Goal: Use online tool/utility: Utilize a website feature to perform a specific function

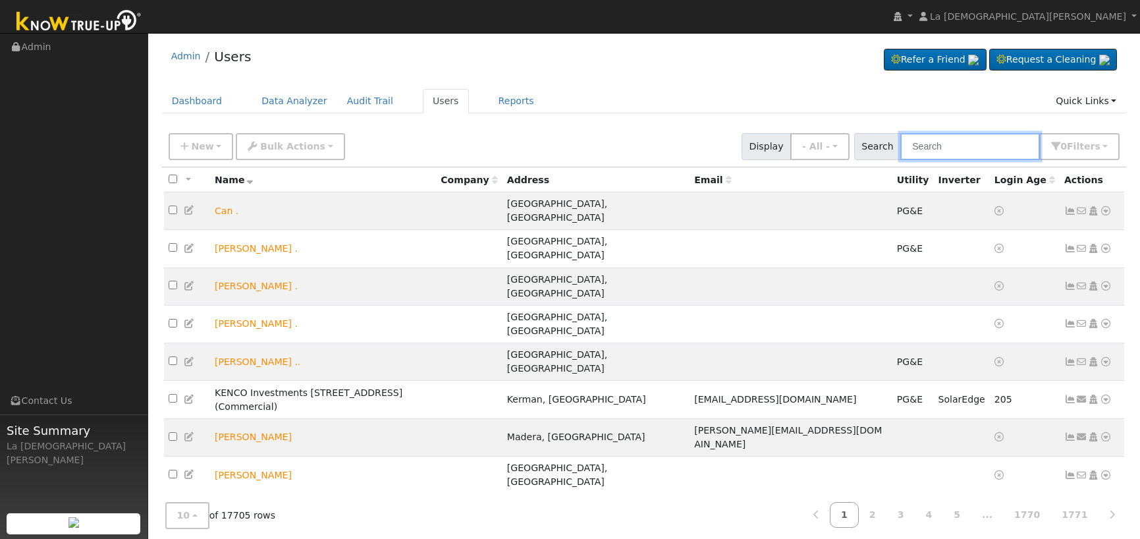
click at [969, 140] on input "text" at bounding box center [971, 146] width 140 height 27
paste input "7602847472"
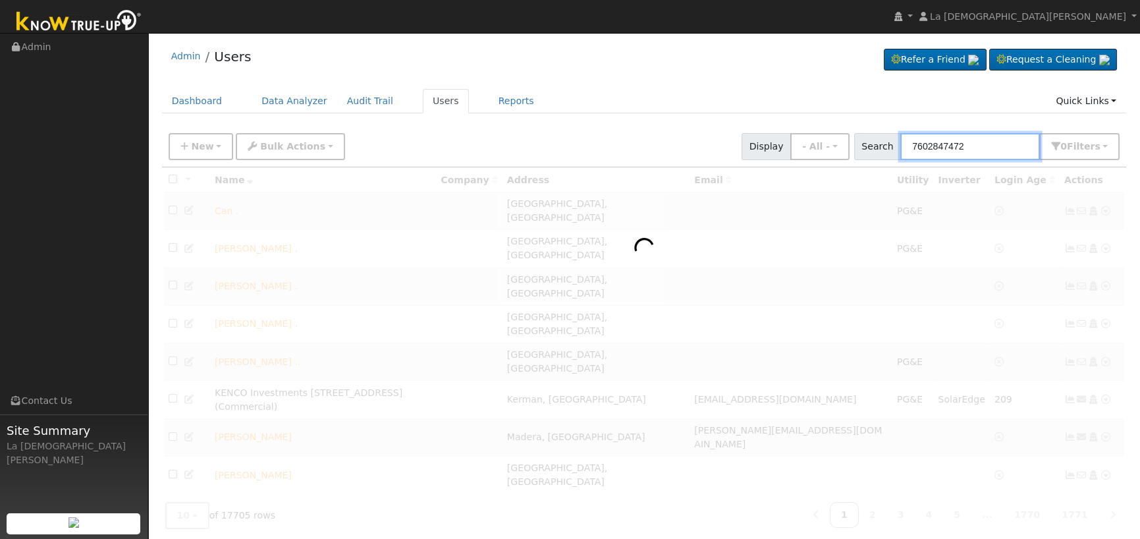
click at [1015, 150] on input "7602847472" at bounding box center [971, 146] width 140 height 27
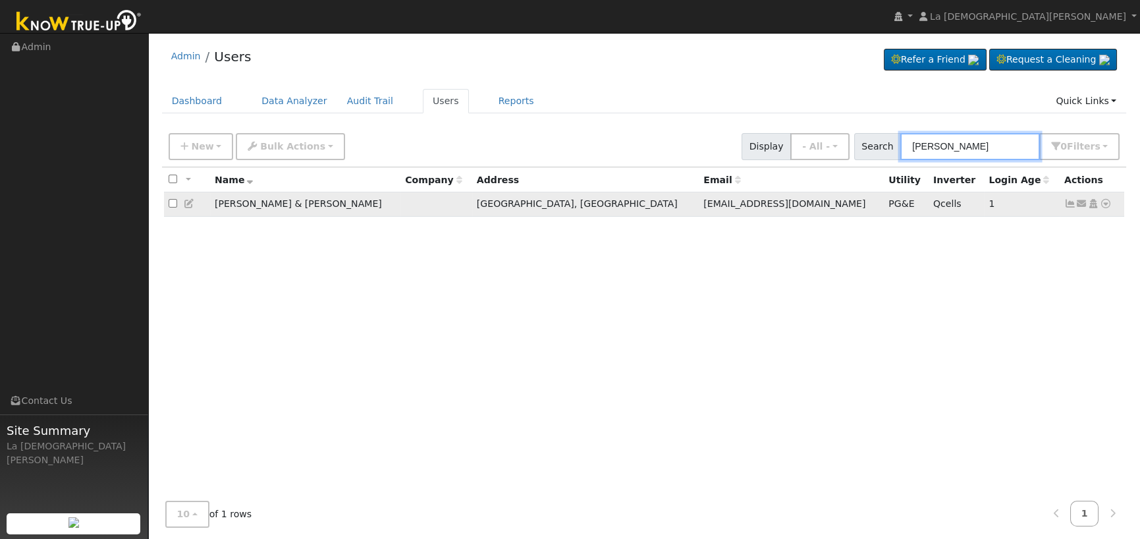
type input "Lutter"
click at [1067, 204] on icon at bounding box center [1071, 203] width 12 height 9
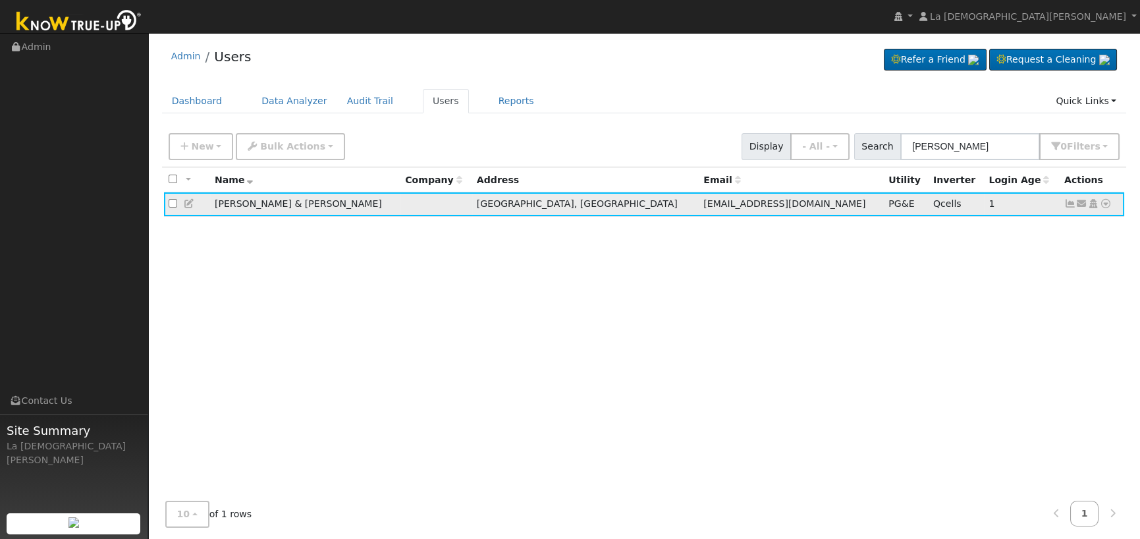
click at [1071, 206] on icon at bounding box center [1071, 203] width 12 height 9
click at [1107, 208] on icon at bounding box center [1106, 203] width 12 height 9
click at [1095, 227] on link "Data Analyzer" at bounding box center [1063, 226] width 96 height 18
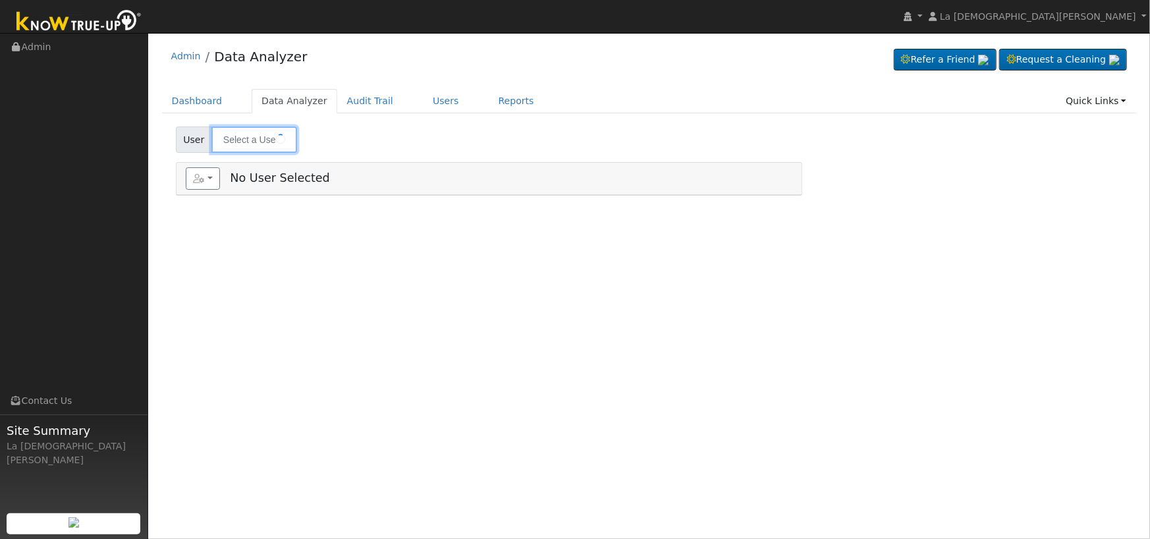
type input "James & Carla Lutter"
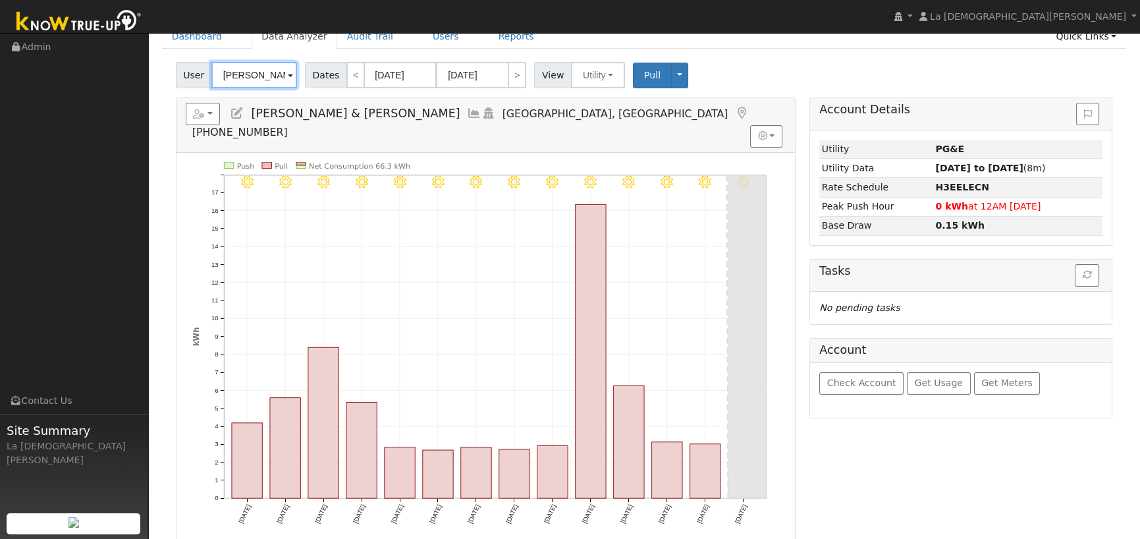
scroll to position [66, 0]
click at [467, 112] on icon at bounding box center [474, 112] width 14 height 12
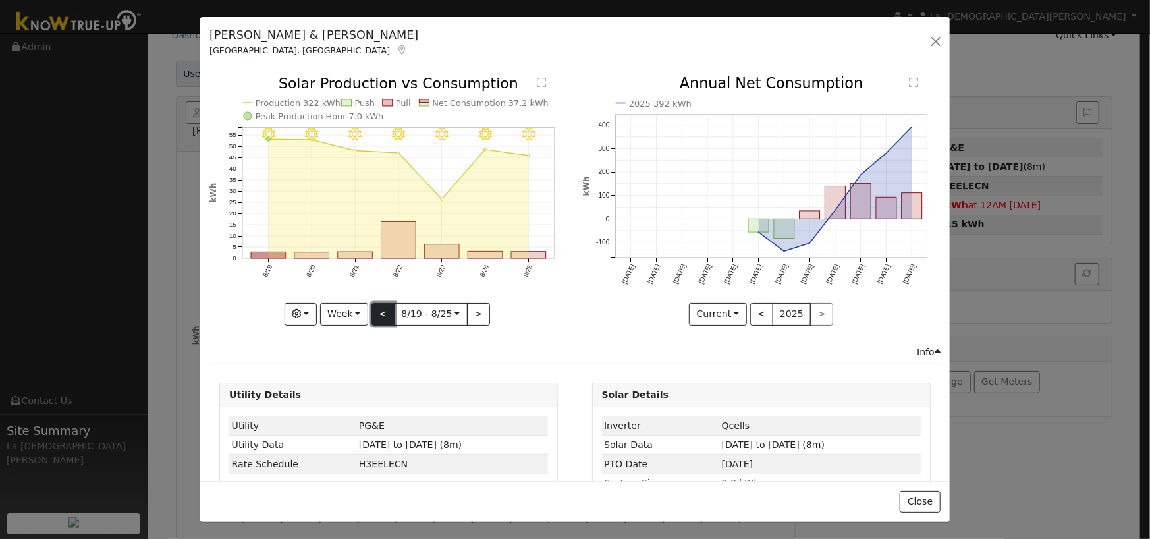
click at [378, 310] on button "<" at bounding box center [383, 314] width 23 height 22
click at [376, 311] on button "<" at bounding box center [383, 314] width 23 height 22
click at [376, 310] on button "<" at bounding box center [383, 314] width 23 height 22
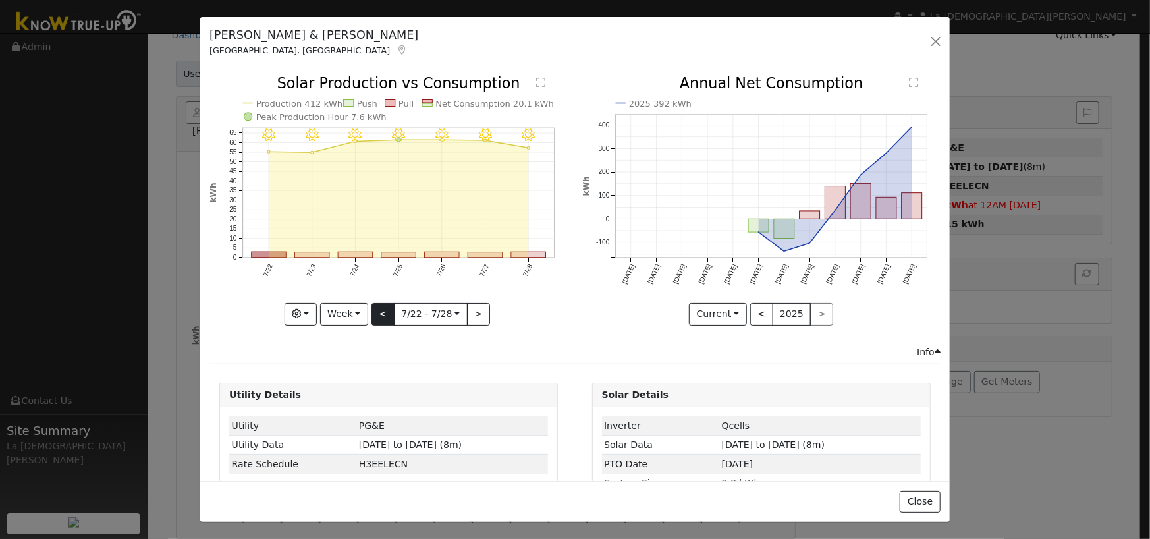
click at [376, 310] on div "7/28 - Clear 7/27 - Clear 7/26 - Clear 7/25 - Clear 7/24 - Clear 7/23 - Clear 7…" at bounding box center [389, 200] width 358 height 248
click at [376, 310] on button "<" at bounding box center [383, 314] width 23 height 22
type input "2025-07-15"
click at [940, 34] on button "button" at bounding box center [936, 41] width 18 height 18
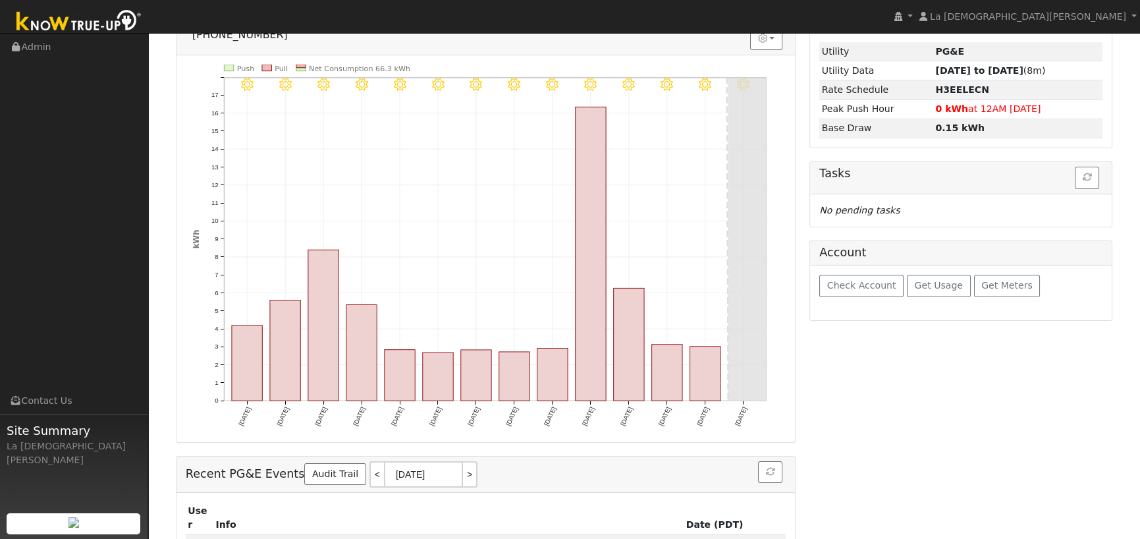
scroll to position [0, 0]
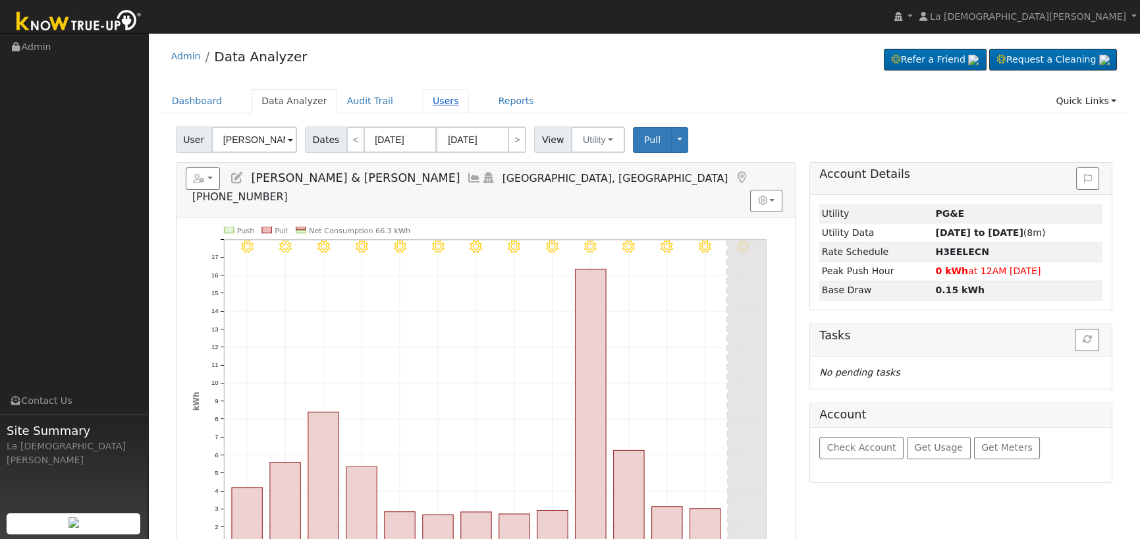
click at [427, 92] on link "Users" at bounding box center [446, 101] width 46 height 24
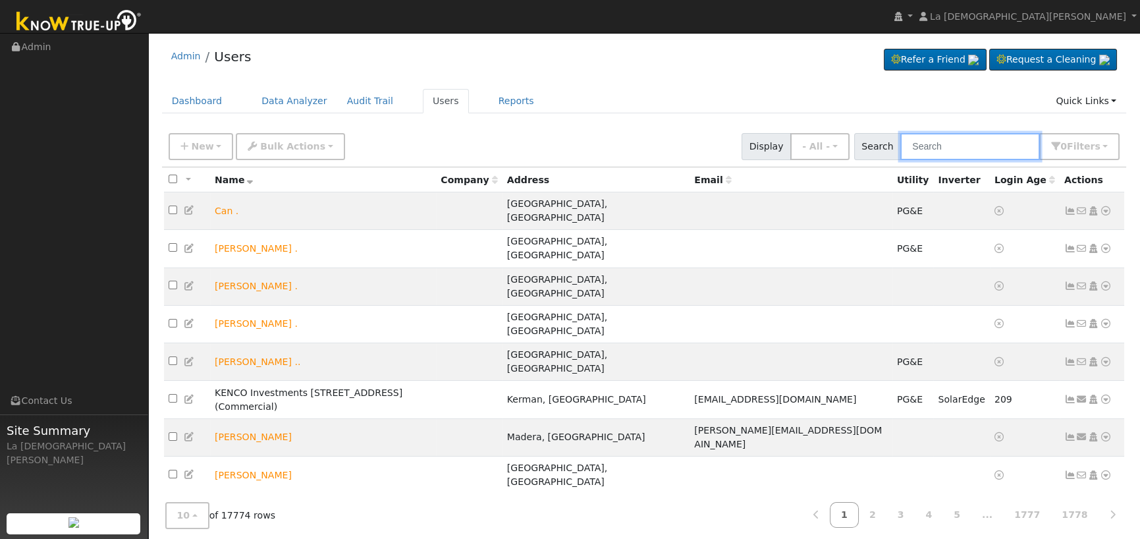
paste input "Oscar Argueta"
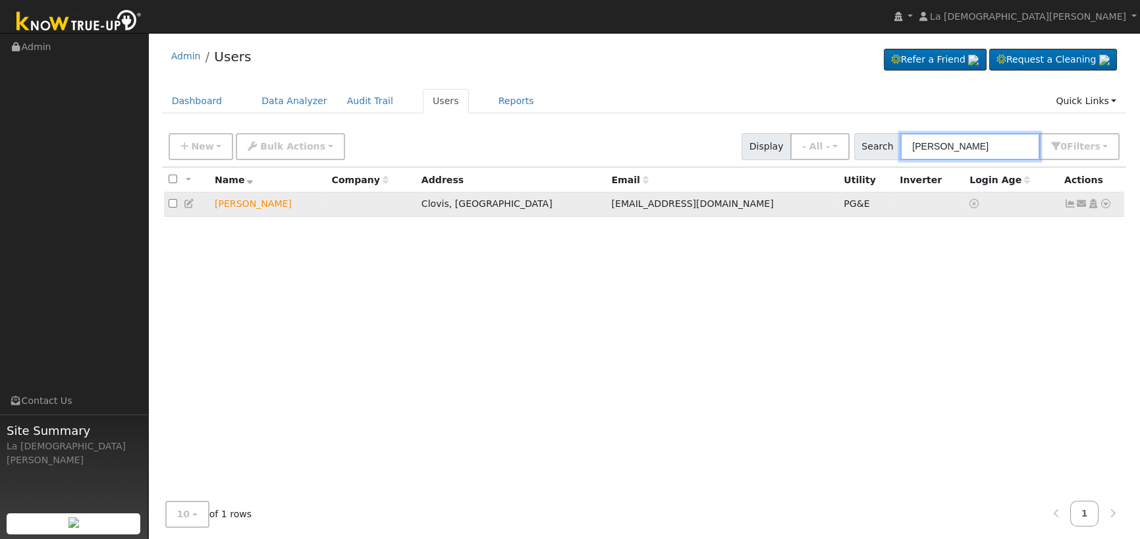
type input "Oscar Argueta"
click at [1081, 204] on icon at bounding box center [1083, 203] width 12 height 9
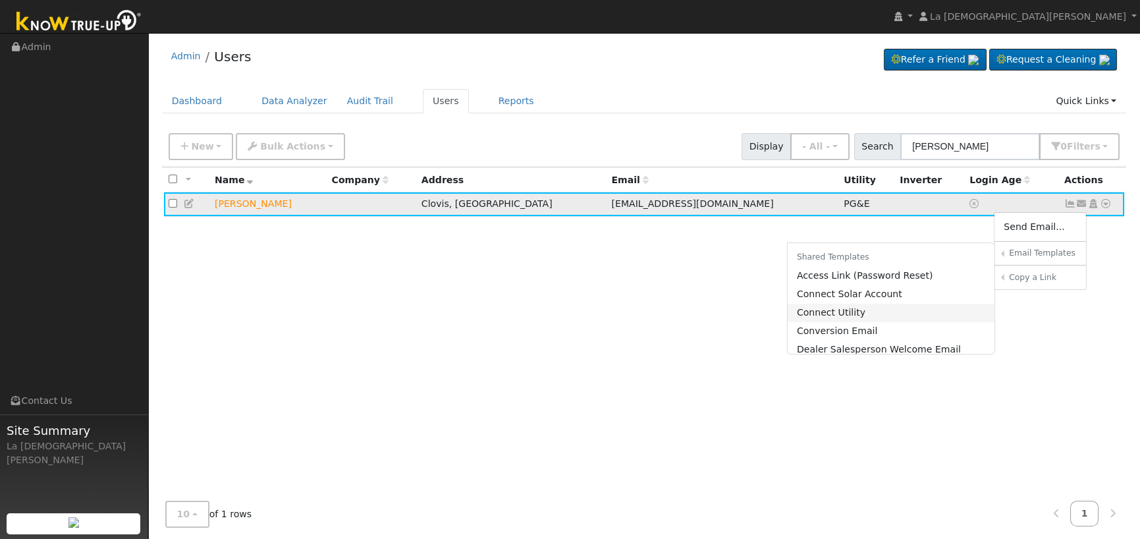
click at [866, 308] on link "Connect Utility" at bounding box center [892, 313] width 208 height 18
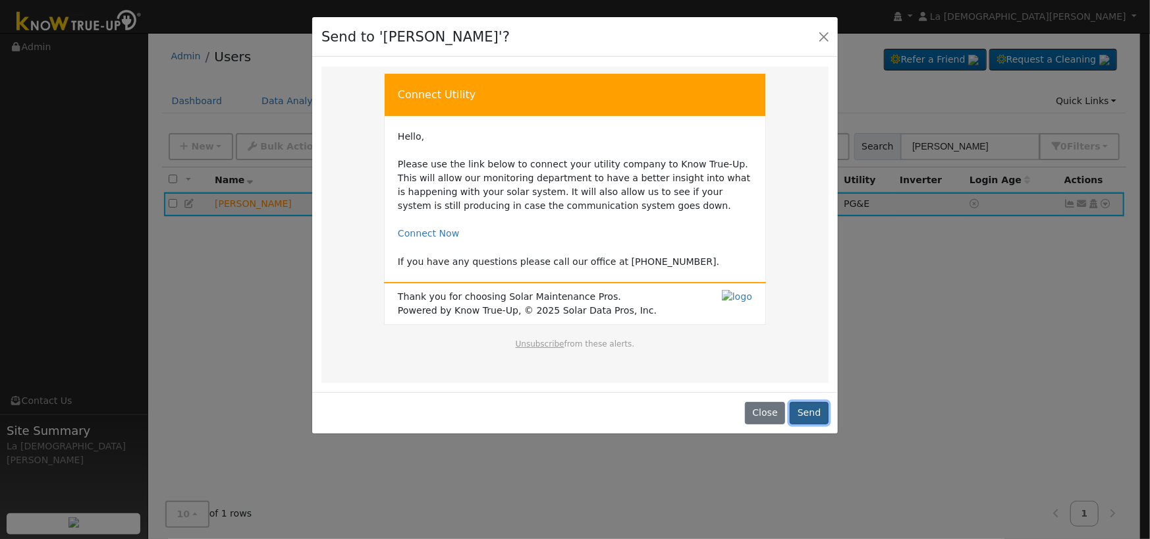
click at [810, 411] on button "Send" at bounding box center [809, 413] width 39 height 22
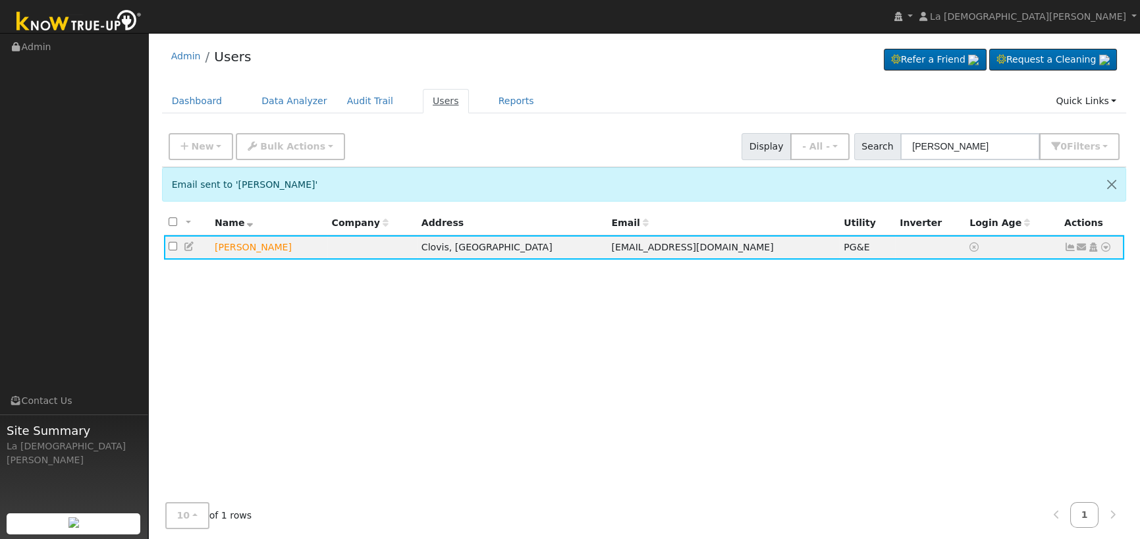
click at [423, 92] on link "Users" at bounding box center [446, 101] width 46 height 24
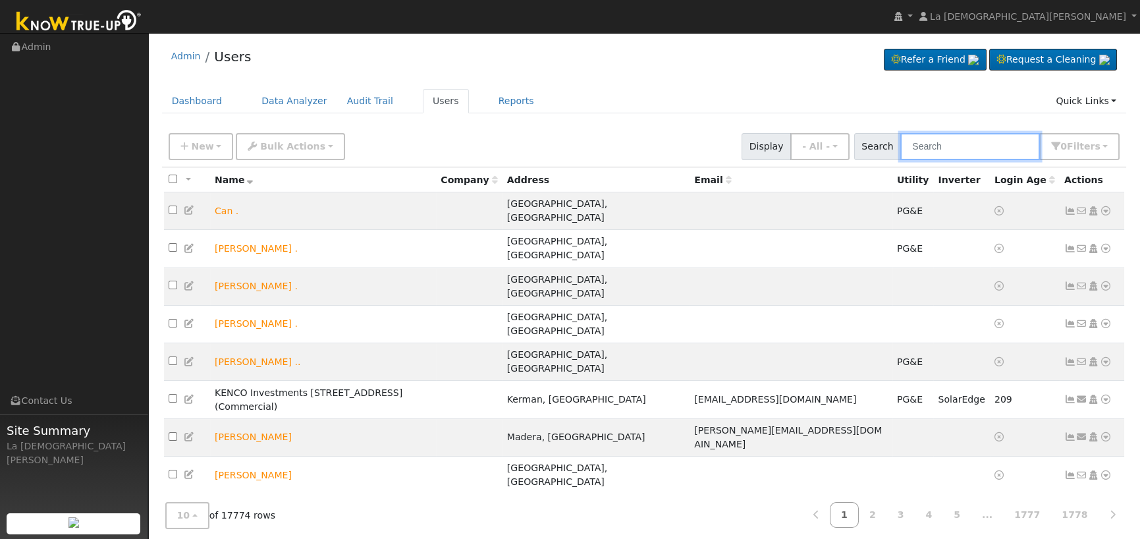
click at [937, 150] on input "text" at bounding box center [971, 146] width 140 height 27
paste input "Plassmeyer"
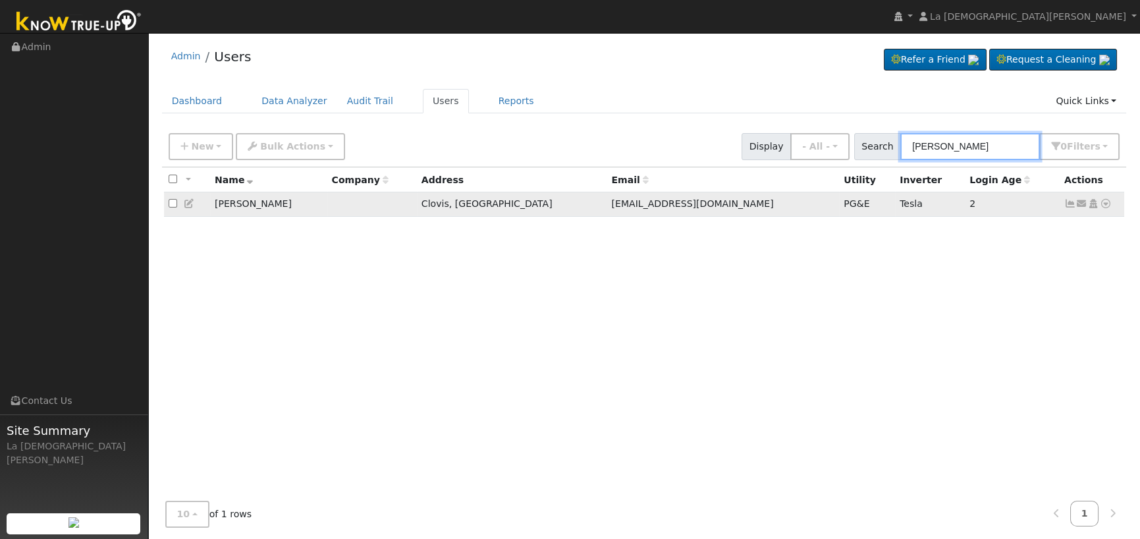
type input "Plassmeyer"
click at [1069, 203] on icon at bounding box center [1071, 203] width 12 height 9
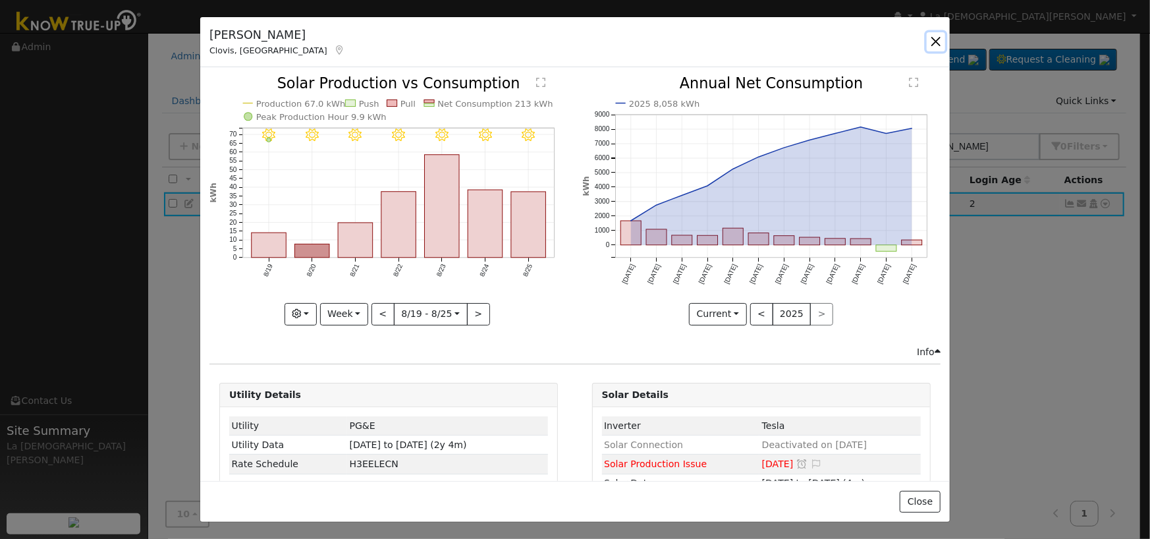
click at [938, 43] on button "button" at bounding box center [936, 41] width 18 height 18
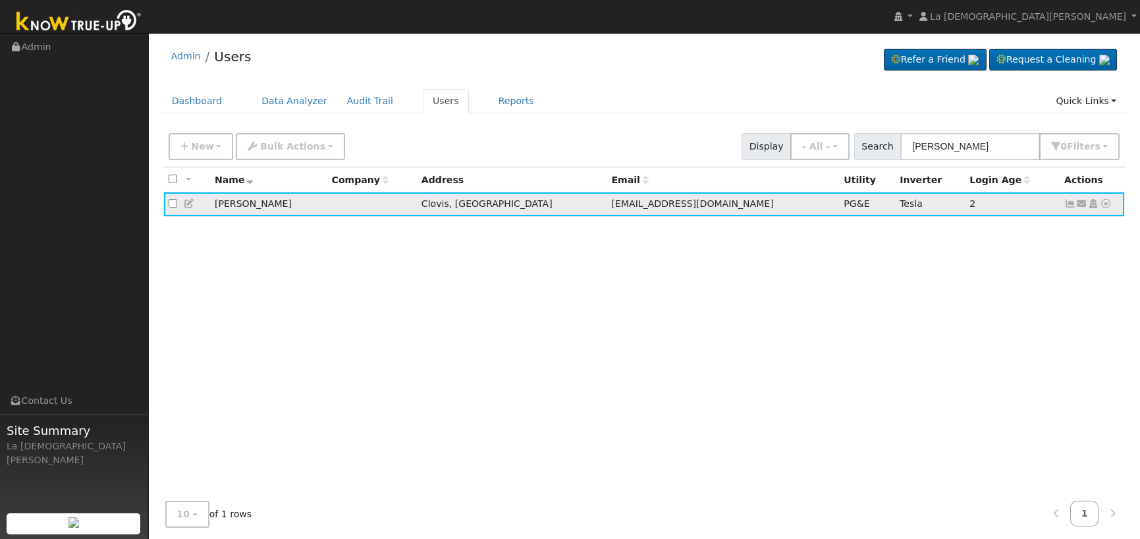
click at [1107, 202] on icon at bounding box center [1106, 203] width 12 height 9
click at [1096, 224] on link "Data Analyzer" at bounding box center [1063, 226] width 96 height 18
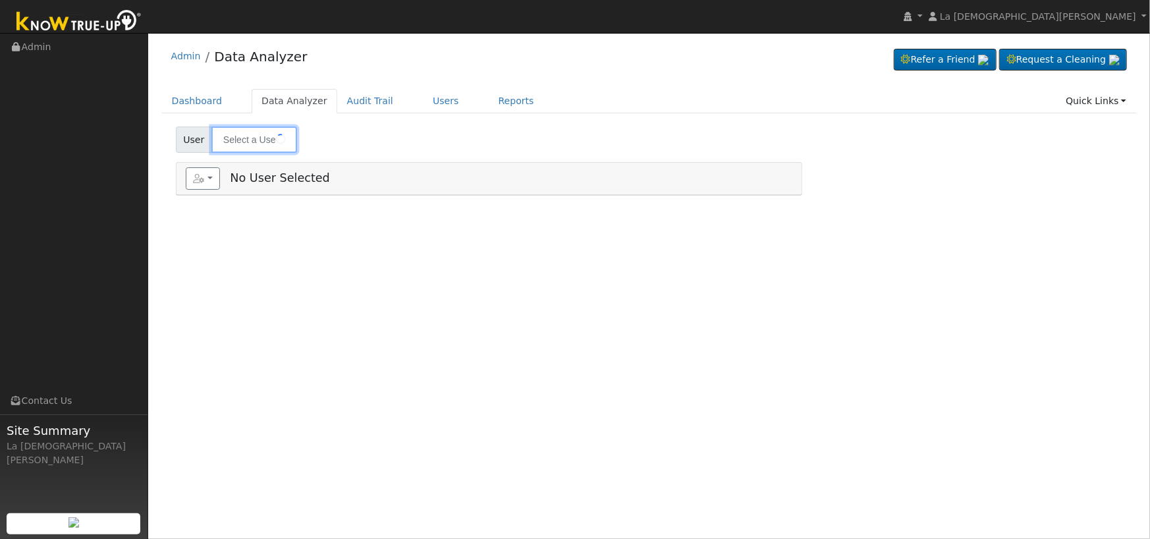
type input "[PERSON_NAME]"
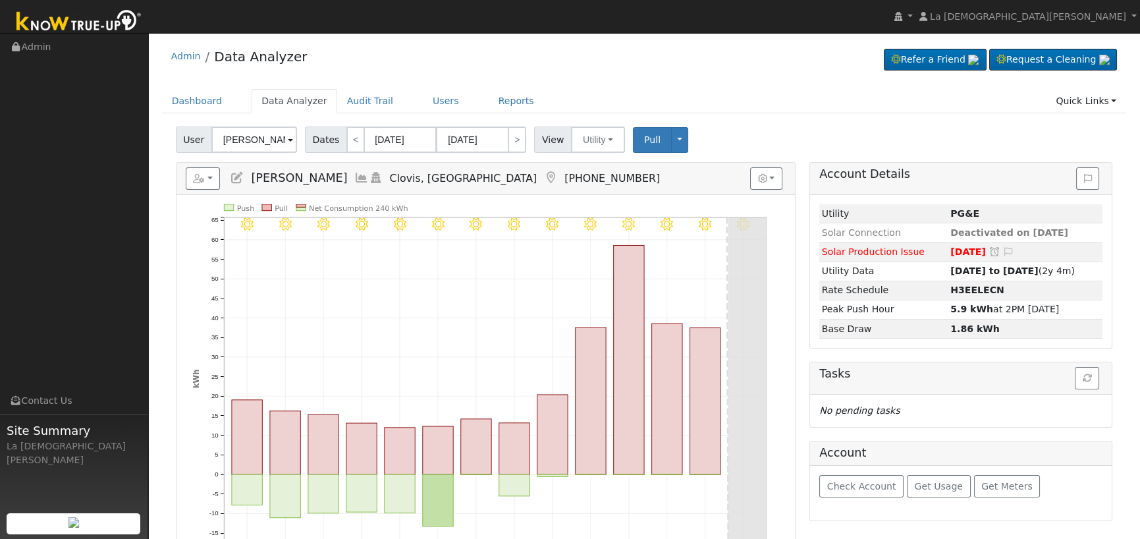
click at [770, 101] on ul "Dashboard Data Analyzer Audit Trail Users Reports Quick Links Quick Add Quick C…" at bounding box center [644, 101] width 965 height 24
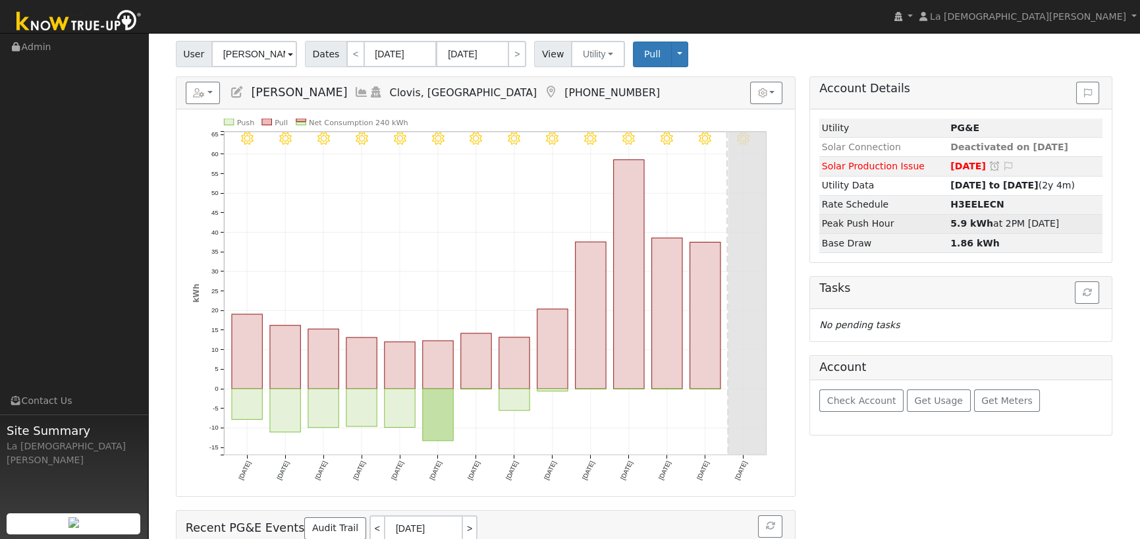
scroll to position [66, 0]
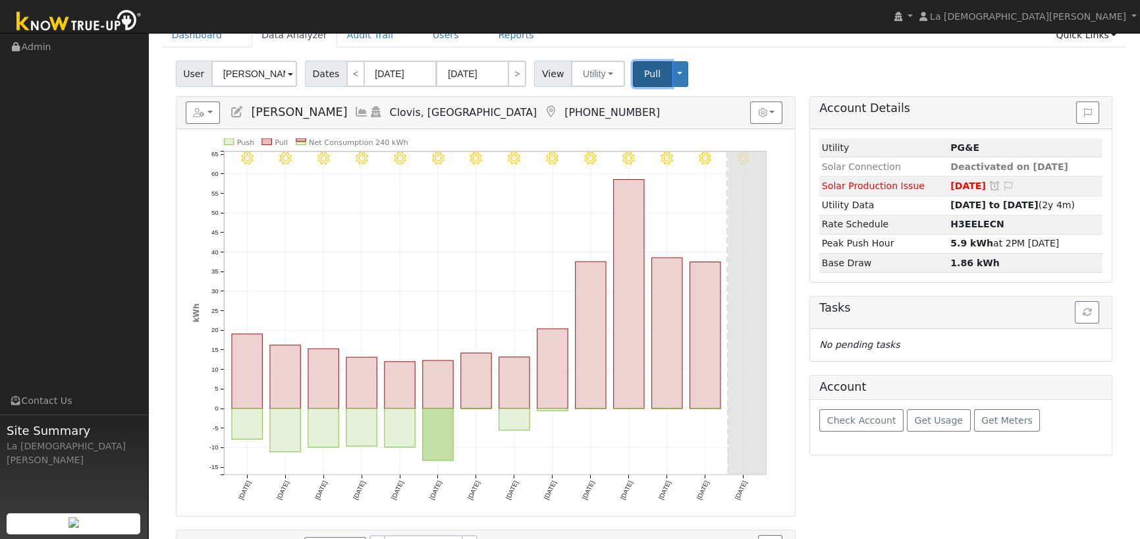
click at [644, 72] on span "Pull" at bounding box center [652, 74] width 16 height 11
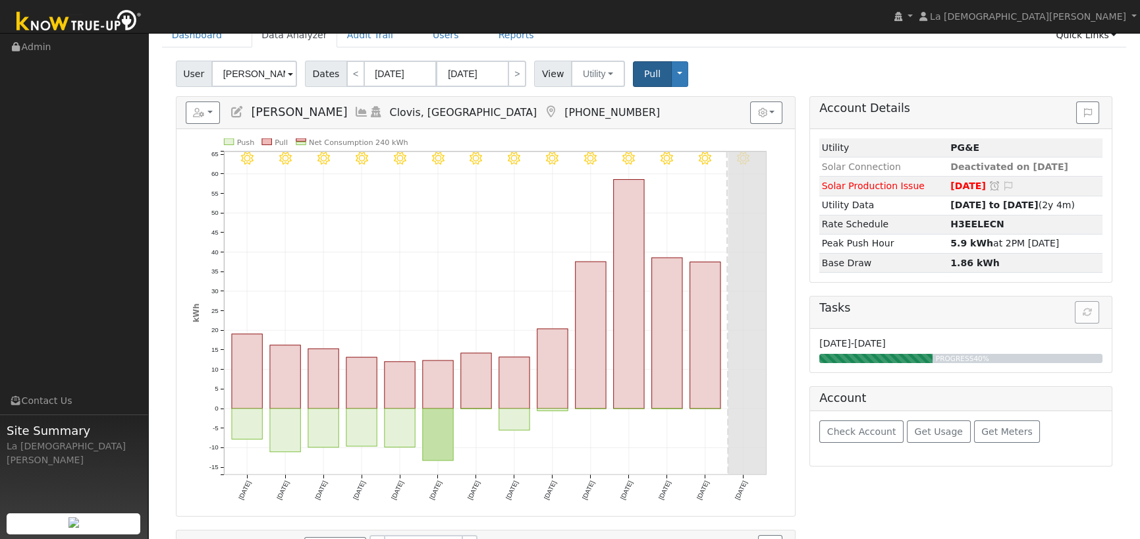
click at [1029, 505] on div "Account Details Issue History Date By Flag Comment Type No Issue History Loadin…" at bounding box center [961, 395] width 317 height 598
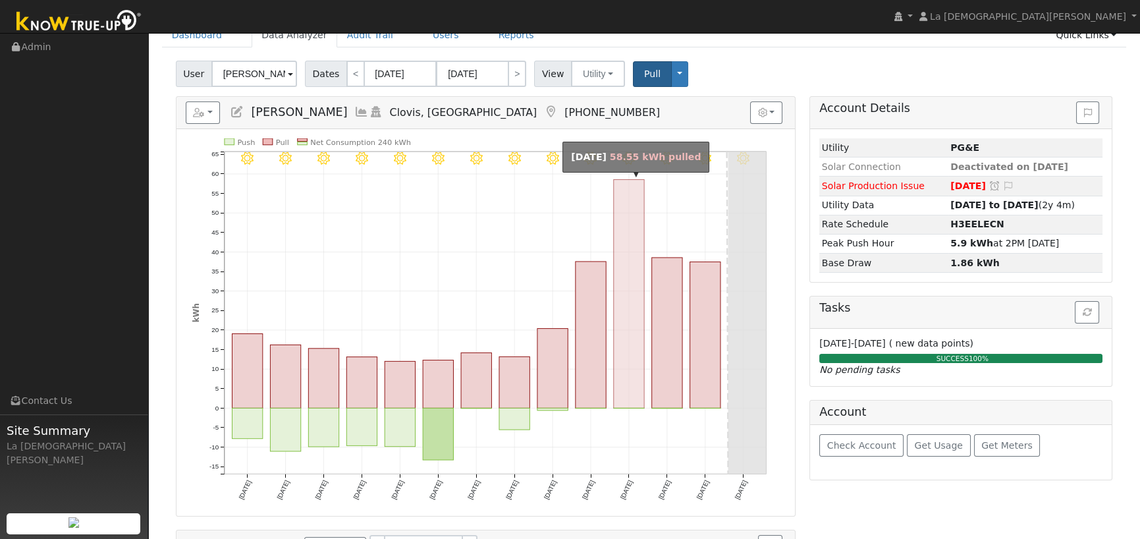
click at [638, 342] on rect "onclick=""" at bounding box center [629, 294] width 30 height 229
type input "08/23/2025"
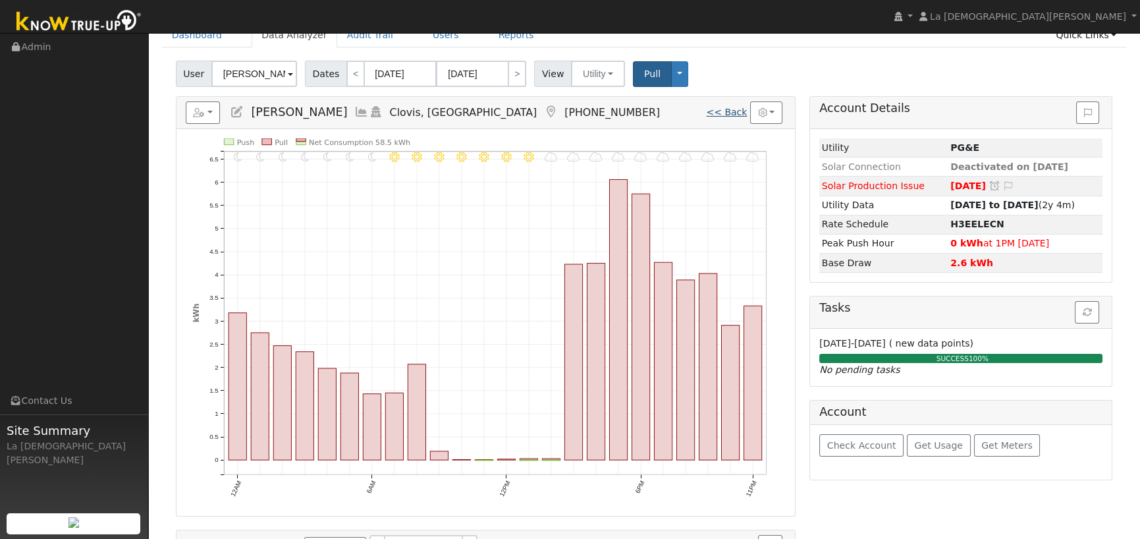
click at [723, 108] on link "<< Back" at bounding box center [726, 112] width 41 height 11
type input "08/13/2025"
type input "08/26/2025"
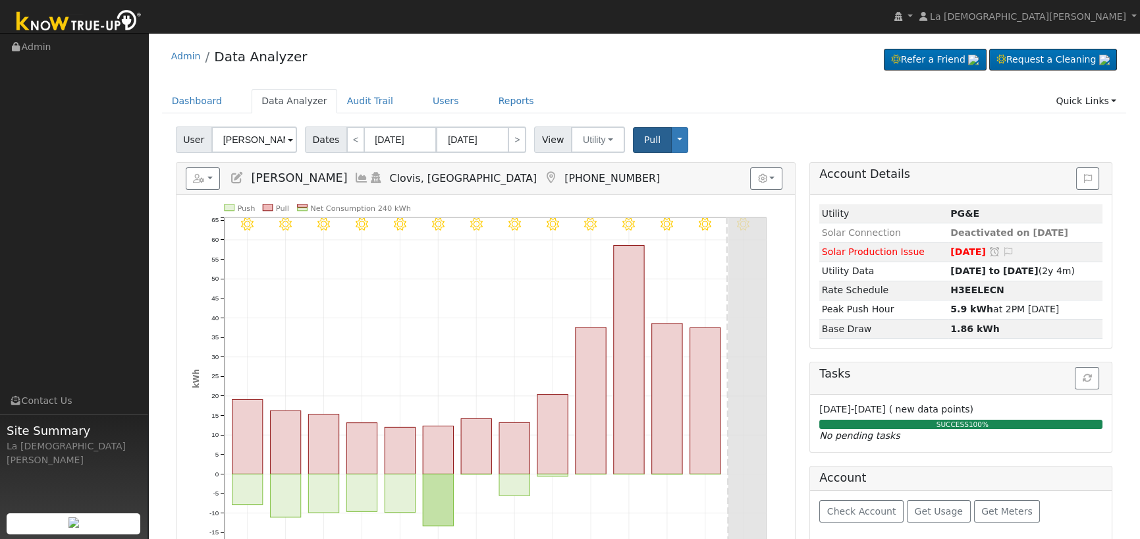
scroll to position [66, 0]
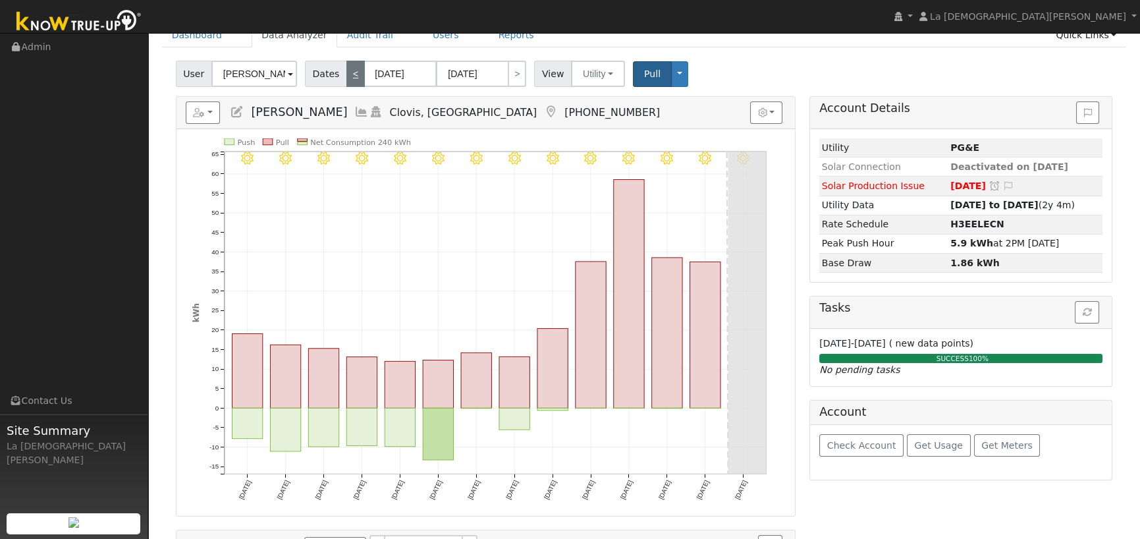
click at [347, 83] on link "<" at bounding box center [356, 74] width 18 height 26
type input "07/30/2025"
type input "08/12/2025"
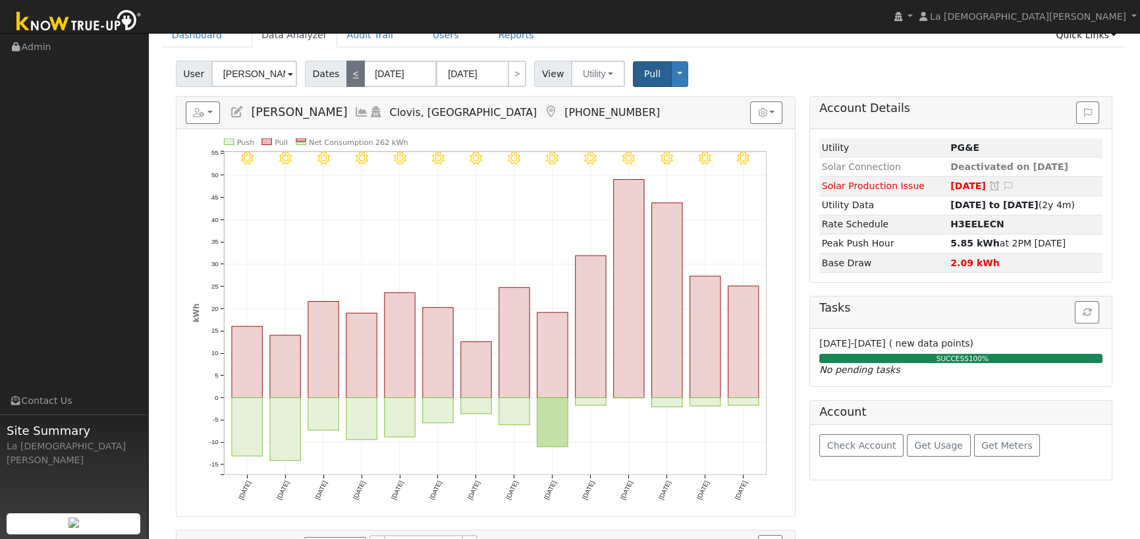
scroll to position [0, 0]
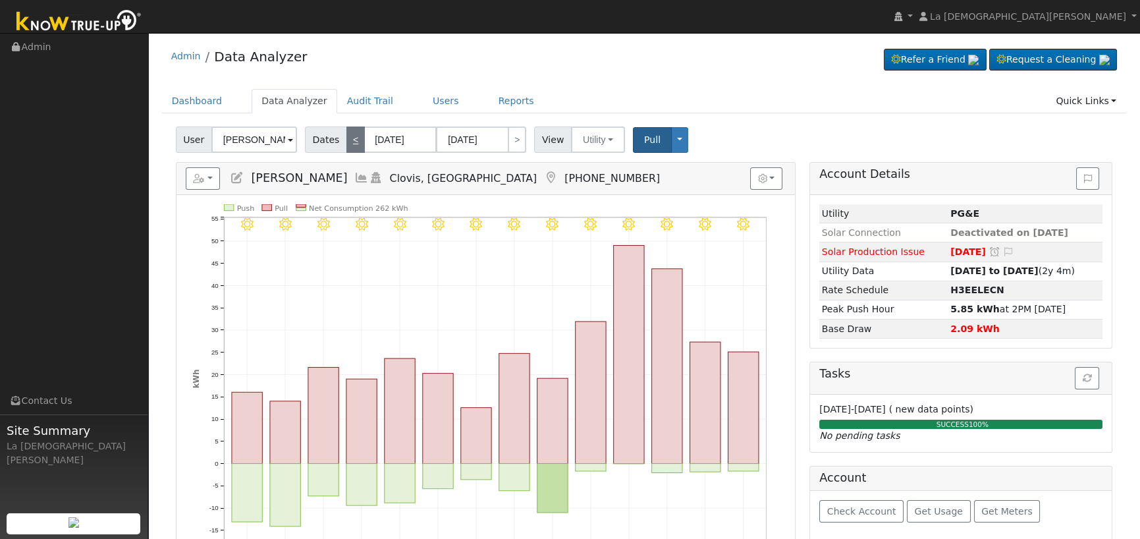
click at [350, 138] on link "<" at bounding box center [356, 139] width 18 height 26
type input "07/16/2025"
type input "07/29/2025"
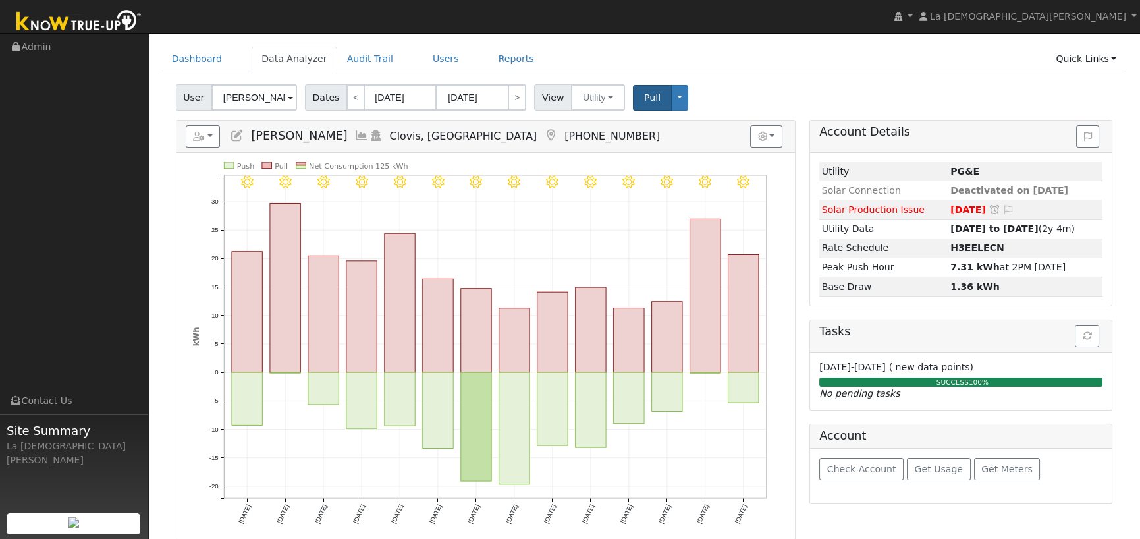
scroll to position [66, 0]
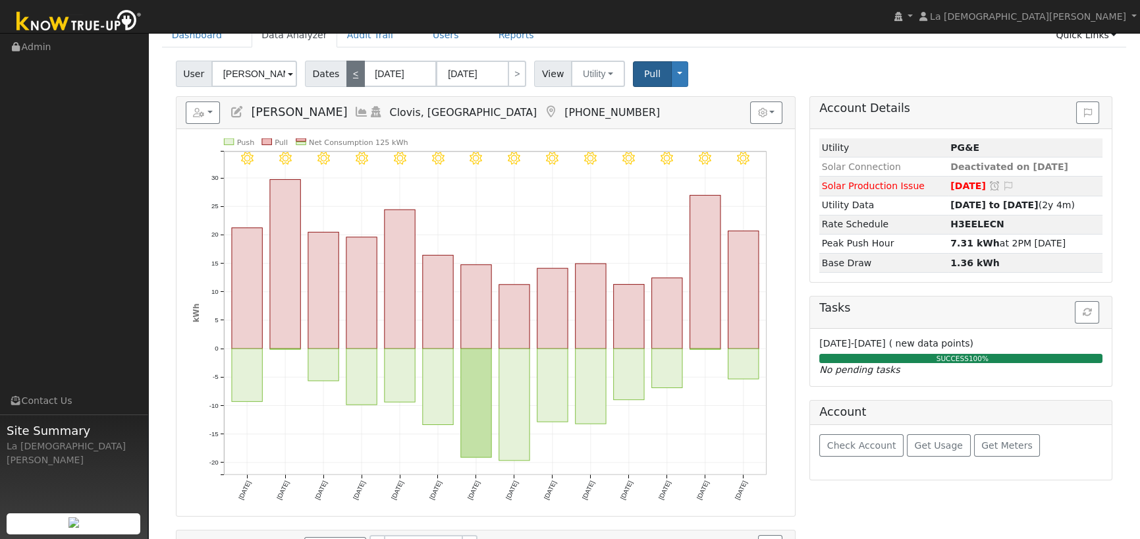
click at [352, 81] on link "<" at bounding box center [356, 74] width 18 height 26
type input "07/02/2025"
type input "07/15/2025"
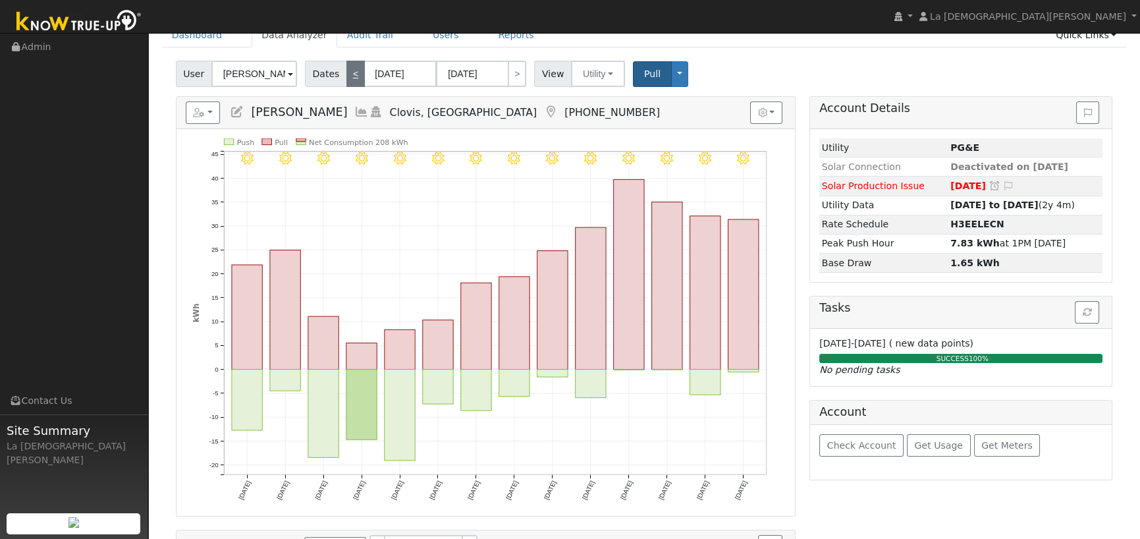
scroll to position [0, 0]
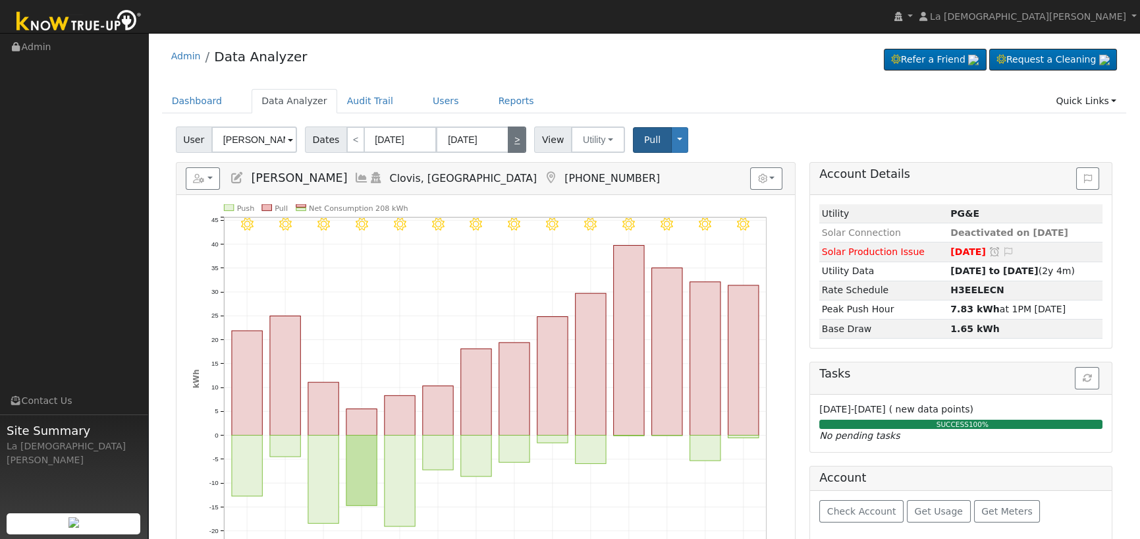
click at [514, 143] on link ">" at bounding box center [517, 139] width 18 height 26
type input "07/16/2025"
type input "07/29/2025"
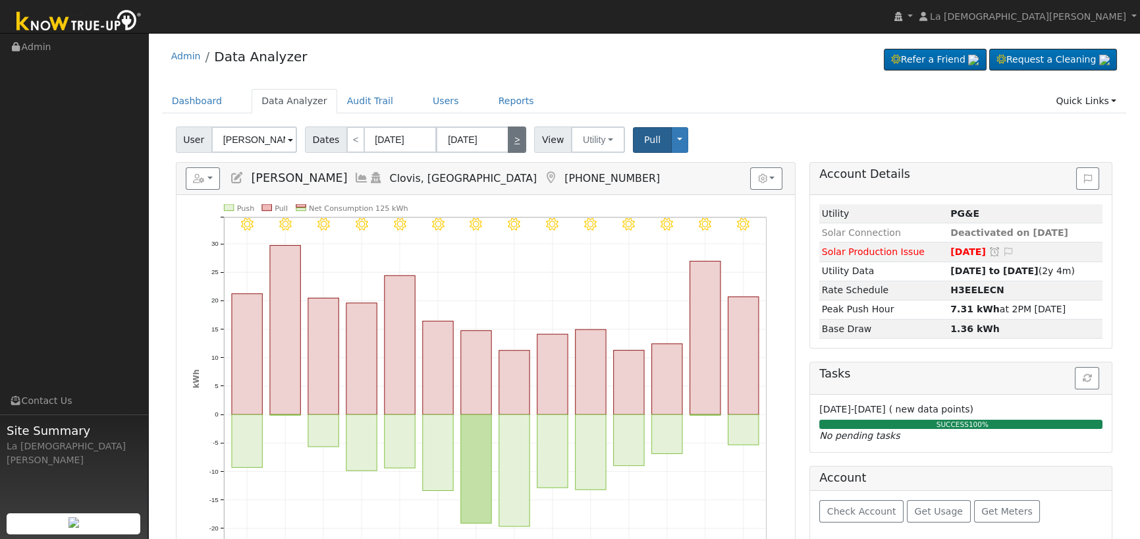
click at [514, 143] on link ">" at bounding box center [517, 139] width 18 height 26
type input "07/30/2025"
type input "08/12/2025"
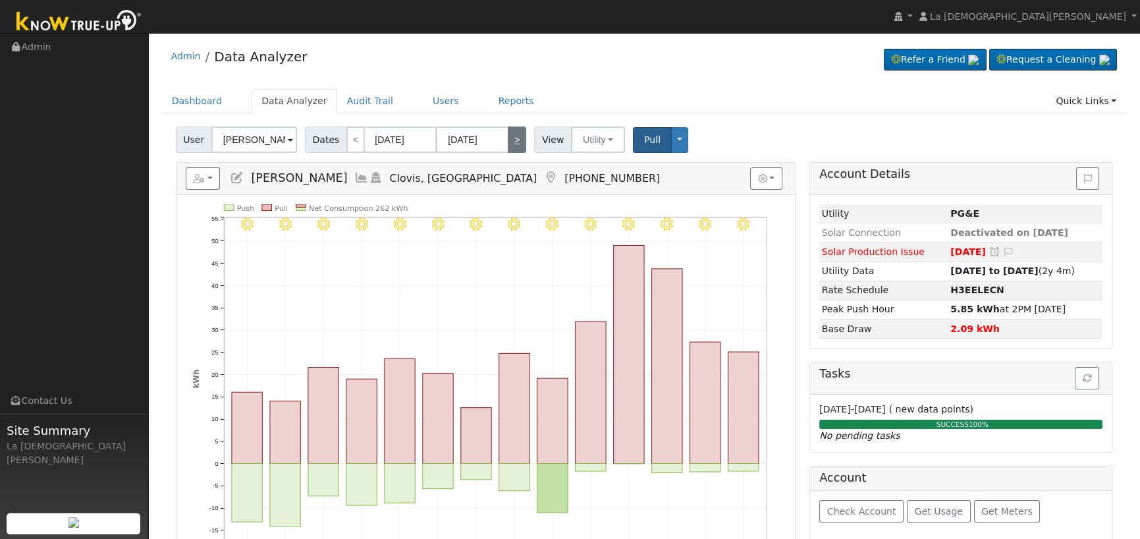
click at [514, 143] on link ">" at bounding box center [517, 139] width 18 height 26
type input "08/13/2025"
type input "08/26/2025"
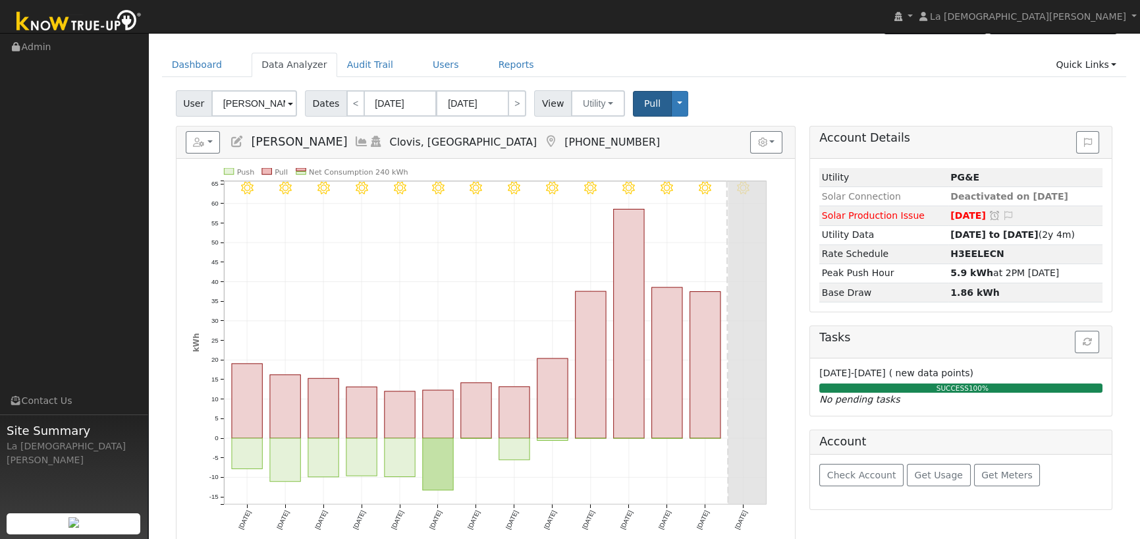
scroll to position [66, 0]
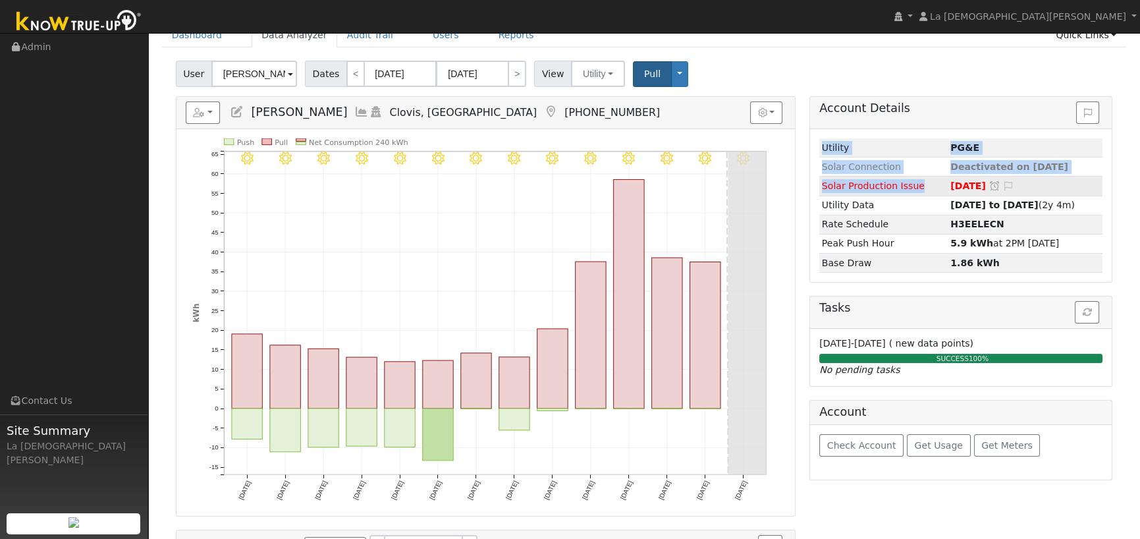
drag, startPoint x: 806, startPoint y: 184, endPoint x: 918, endPoint y: 184, distance: 112.0
click at [918, 184] on div "Account Details Issue History Date By Flag Comment Type No Issue History Loadin…" at bounding box center [961, 421] width 317 height 650
click at [810, 177] on div "Loading... Utility PG&E Solar Connection Deactivated on 08/21/25 Solar Producti…" at bounding box center [961, 205] width 302 height 153
drag, startPoint x: 818, startPoint y: 179, endPoint x: 863, endPoint y: 182, distance: 45.5
click at [863, 182] on div "Account Details Issue History Date By Flag Comment Type No Issue History Loadin…" at bounding box center [961, 421] width 317 height 650
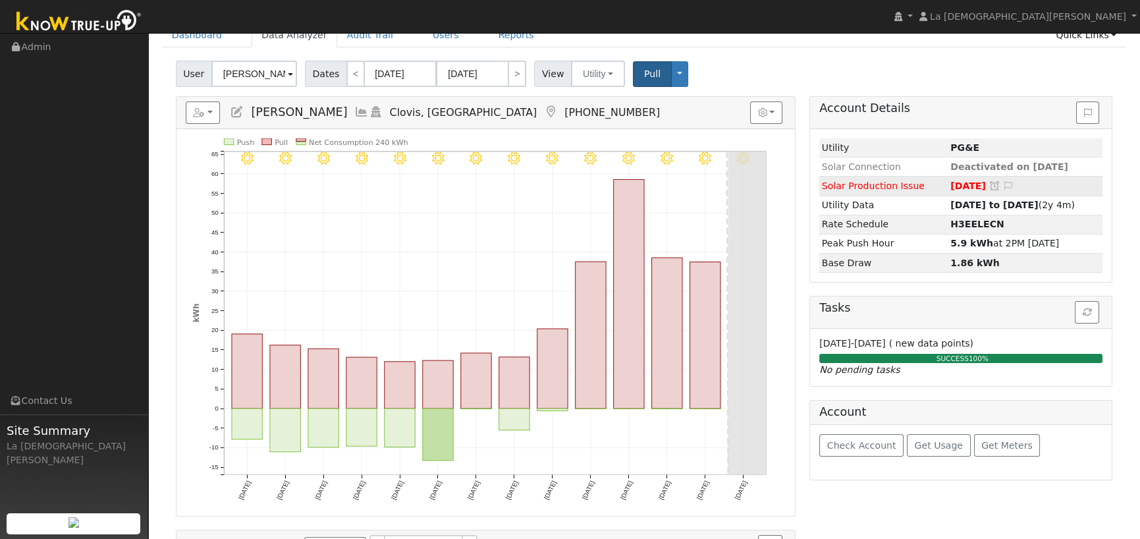
click at [917, 186] on td "Solar Production Issue" at bounding box center [884, 186] width 128 height 19
drag, startPoint x: 914, startPoint y: 186, endPoint x: 817, endPoint y: 184, distance: 96.9
click at [817, 184] on div "Loading... Utility PG&E Solar Connection Deactivated on 08/21/25 Solar Producti…" at bounding box center [961, 205] width 302 height 153
drag, startPoint x: 786, startPoint y: 188, endPoint x: 795, endPoint y: 186, distance: 8.7
click at [787, 188] on div "8/26 - MostlyClear 8/25 - Clear 8/24 - Clear 8/23 - Clear 8/22 - Clear 8/21 - M…" at bounding box center [486, 322] width 619 height 387
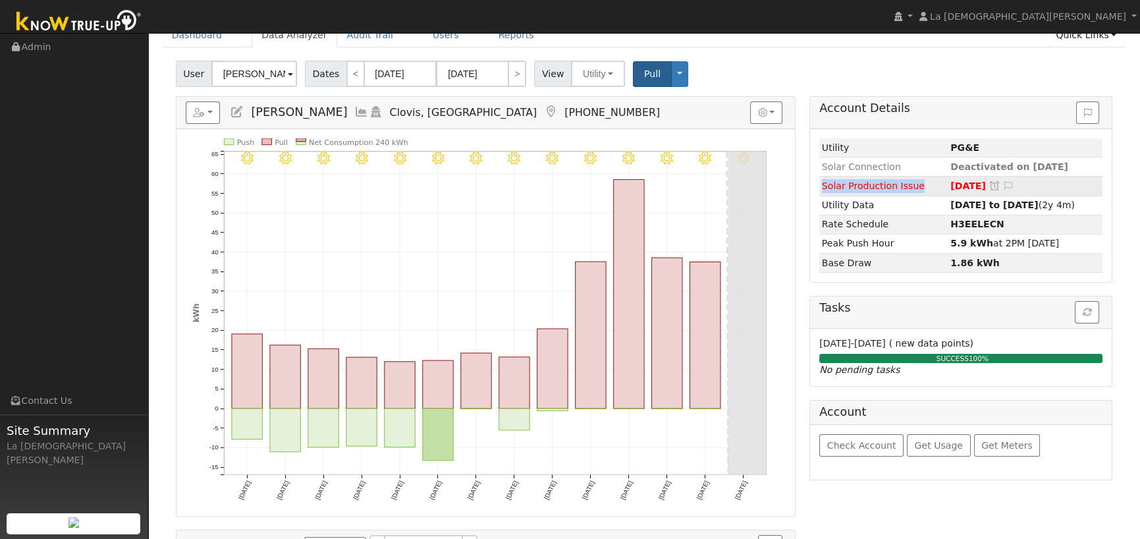
drag, startPoint x: 918, startPoint y: 184, endPoint x: 823, endPoint y: 187, distance: 94.9
click at [823, 187] on td "Solar Production Issue" at bounding box center [884, 186] width 128 height 19
copy span "Solar Production Issue"
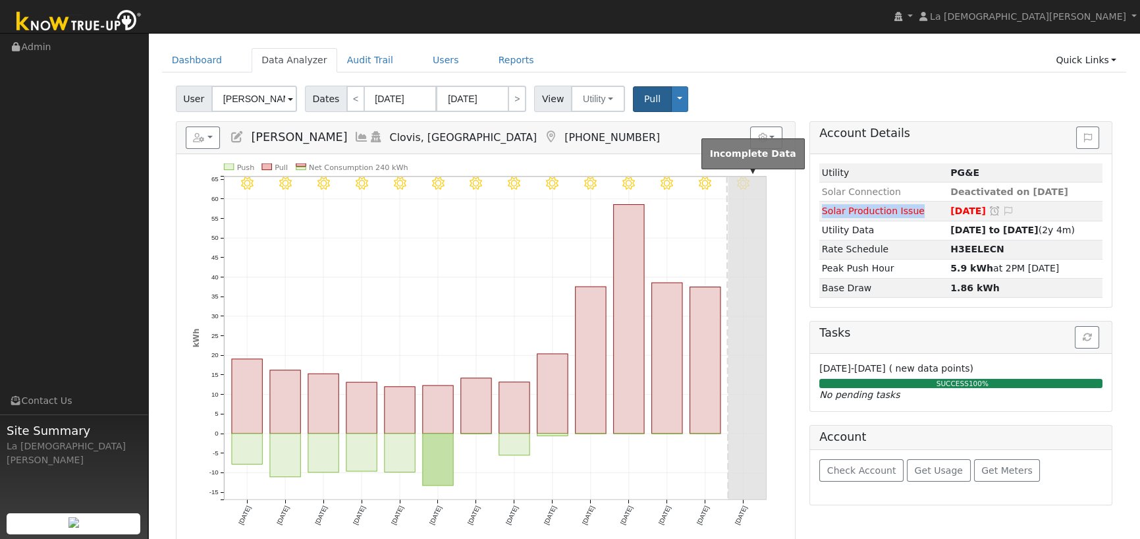
scroll to position [0, 0]
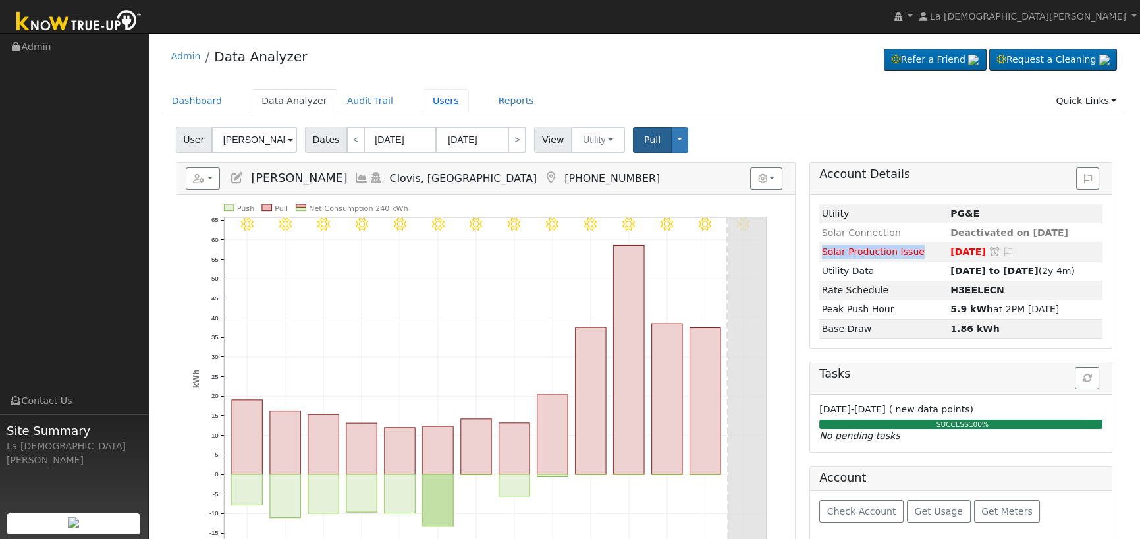
click at [428, 98] on link "Users" at bounding box center [446, 101] width 46 height 24
